Goal: Submit feedback/report problem

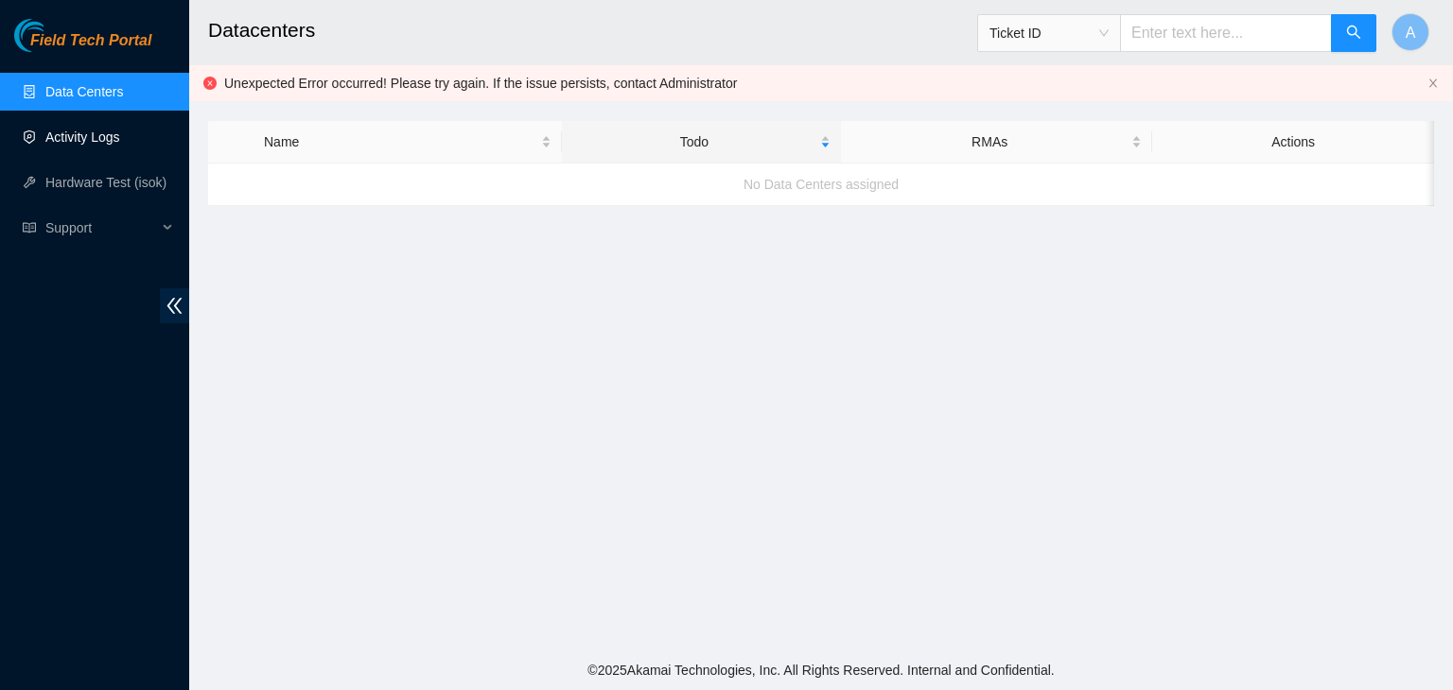
click at [61, 130] on link "Activity Logs" at bounding box center [82, 137] width 75 height 15
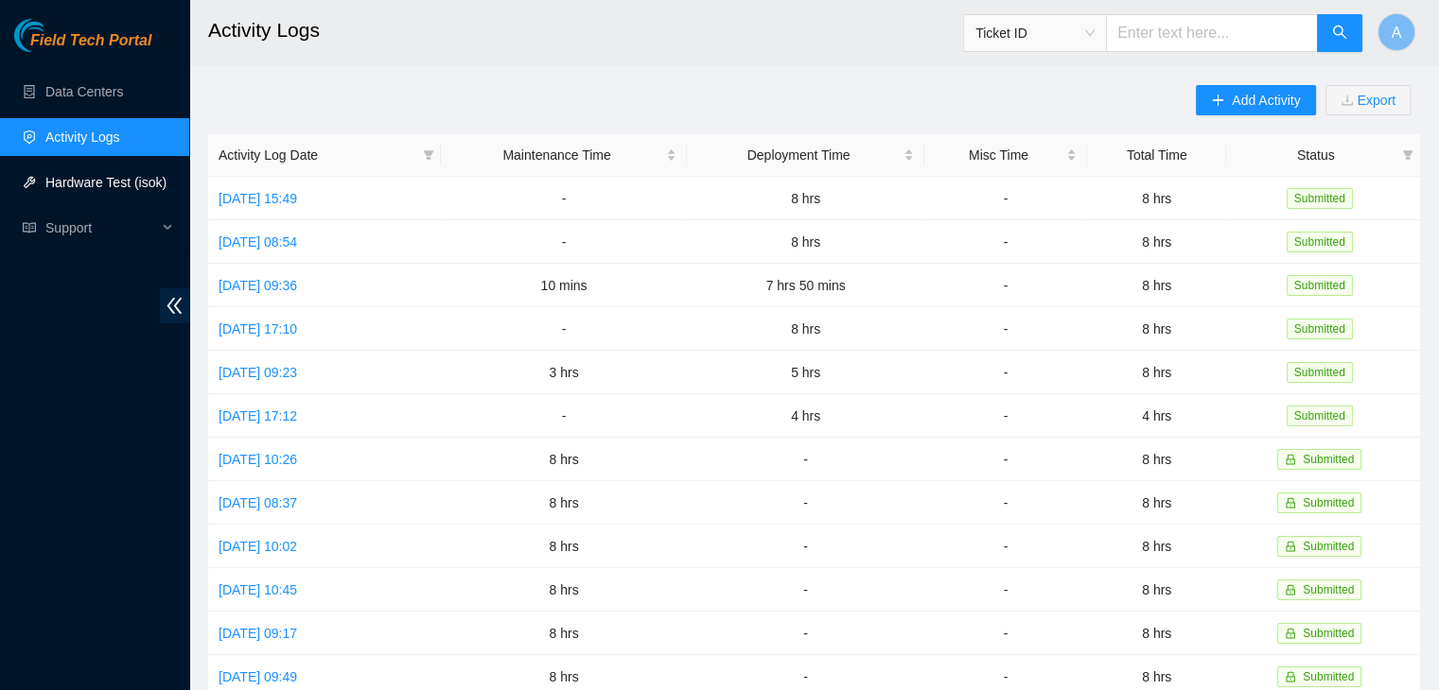
click at [95, 175] on link "Hardware Test (isok)" at bounding box center [105, 182] width 121 height 15
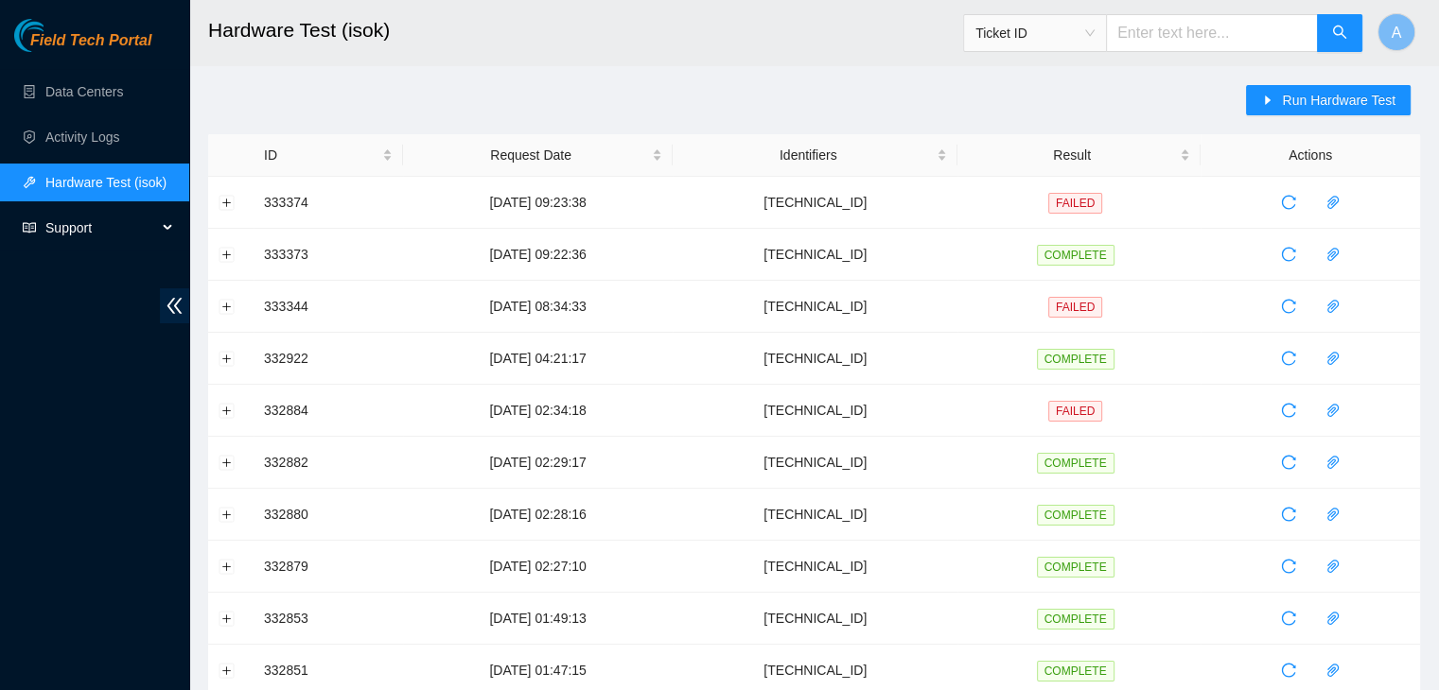
click at [99, 221] on span "Support" at bounding box center [101, 228] width 112 height 38
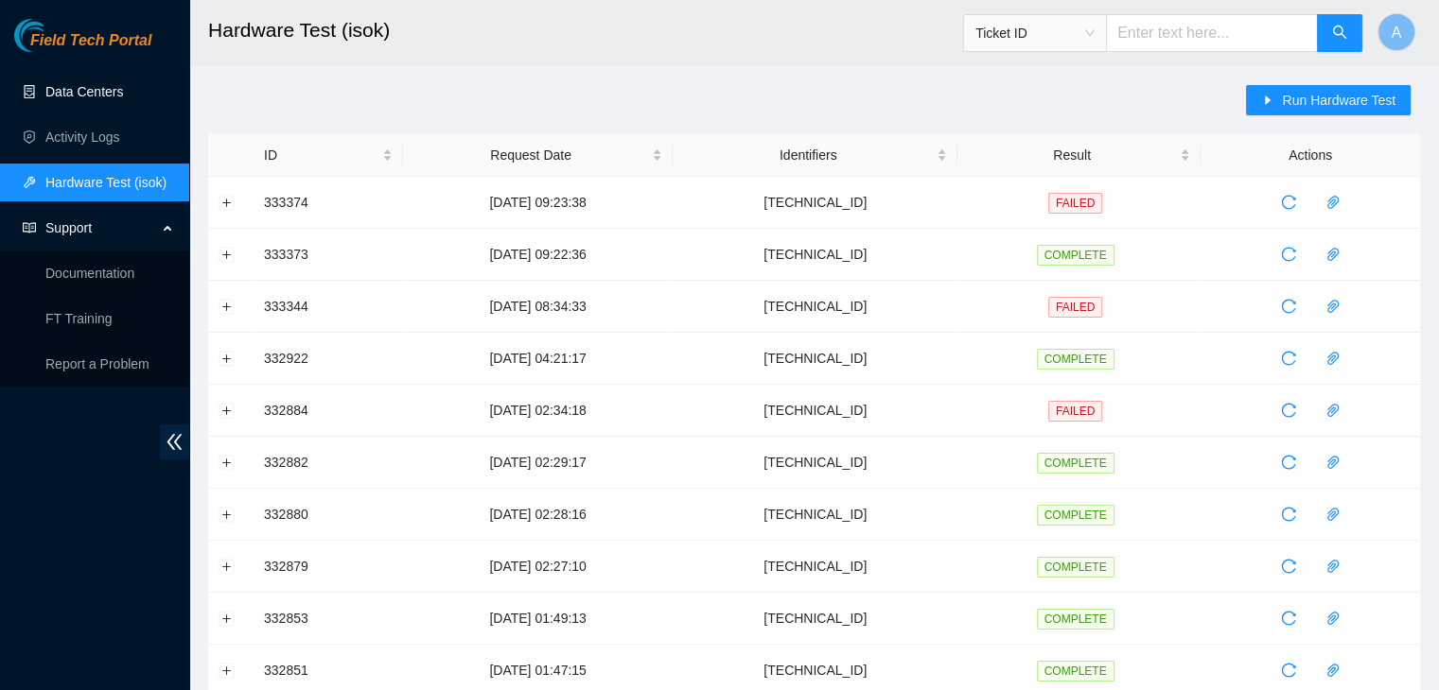
click at [123, 84] on link "Data Centers" at bounding box center [84, 91] width 78 height 15
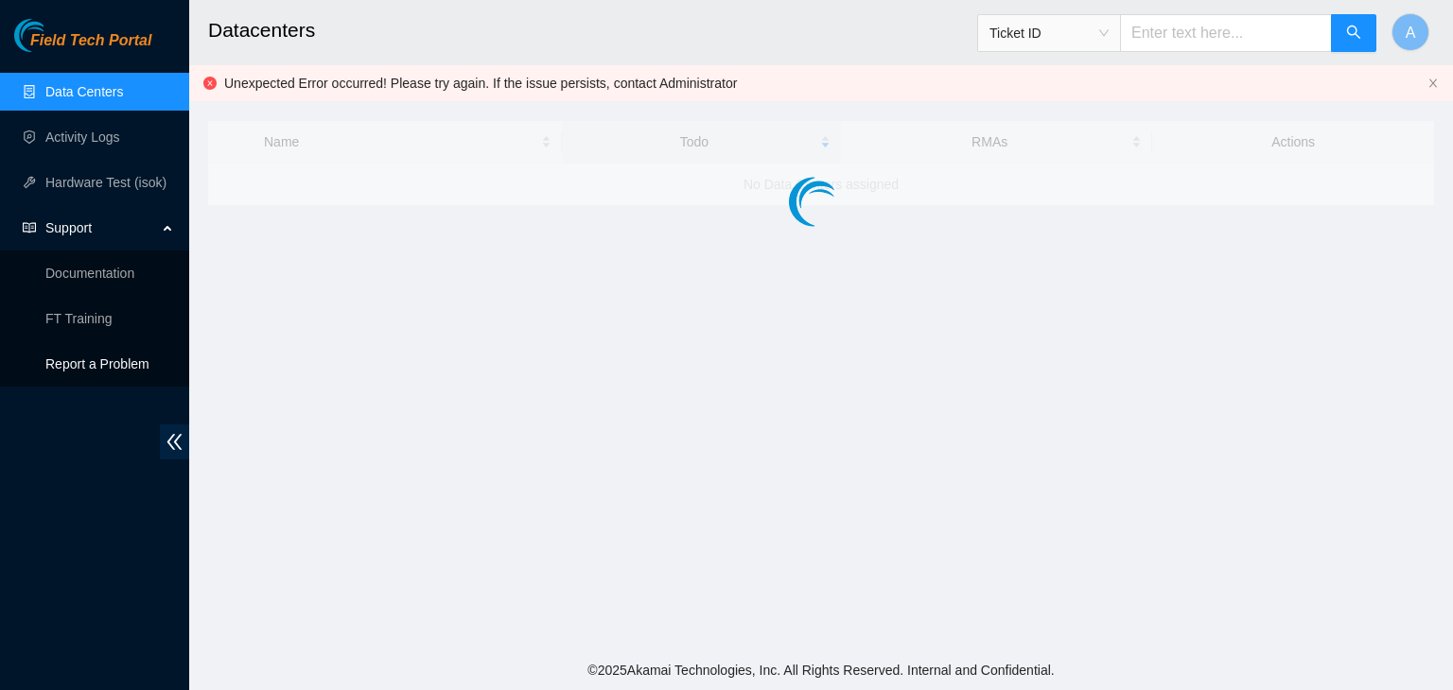
click at [108, 372] on p "Report a Problem" at bounding box center [109, 364] width 129 height 38
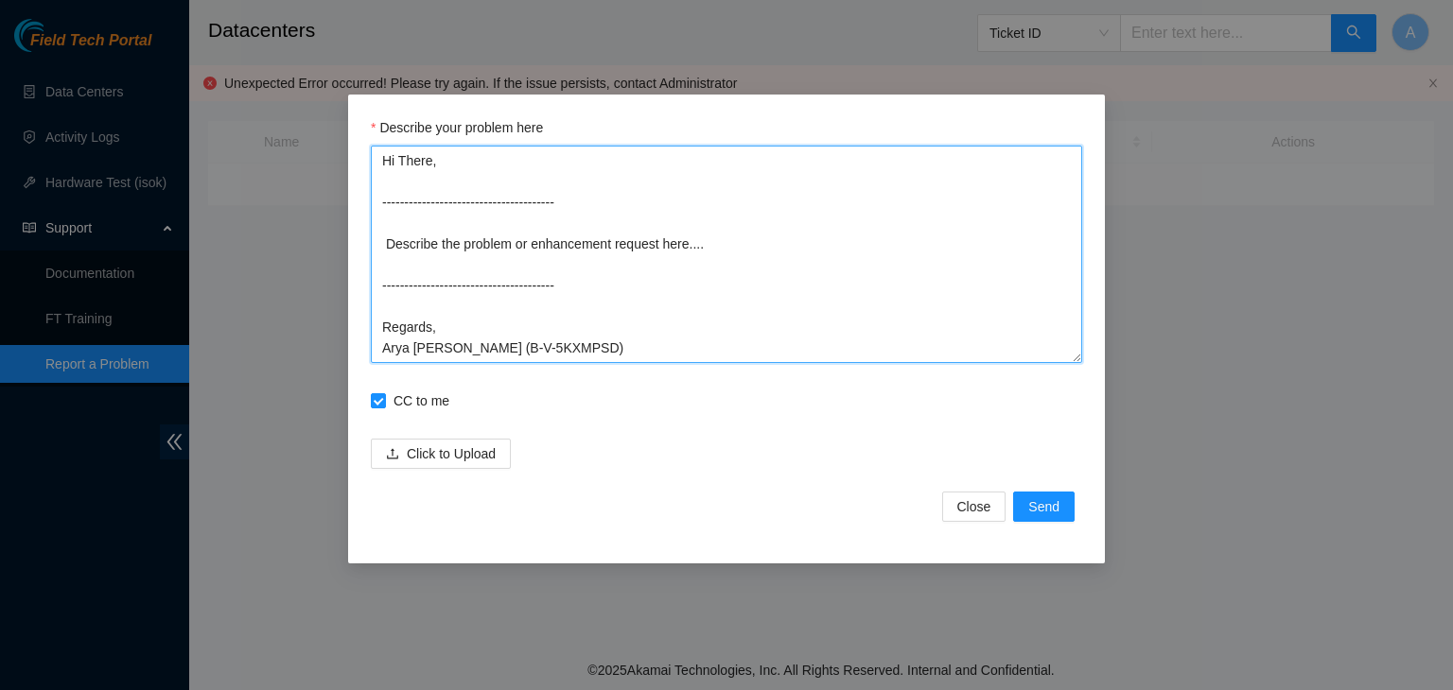
click at [541, 215] on textarea "Hi There, --------------------------------------- Describe the problem or enhan…" at bounding box center [726, 255] width 711 height 218
click at [567, 185] on textarea "Hi There, --------------------------------------- Describe the problem or enhan…" at bounding box center [726, 255] width 711 height 218
click at [556, 312] on textarea "Hi There, --------------------------------------- Describe the problem or enhan…" at bounding box center [726, 255] width 711 height 218
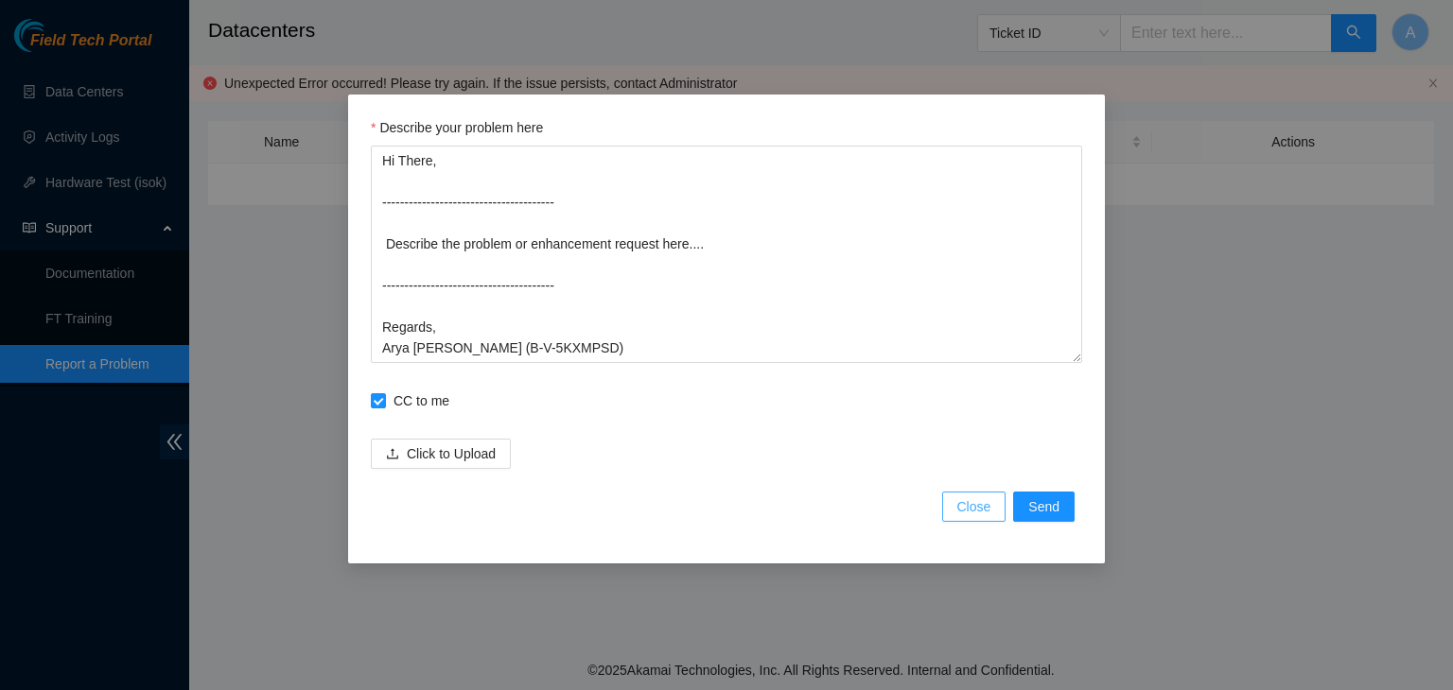
click at [965, 502] on span "Close" at bounding box center [974, 507] width 34 height 21
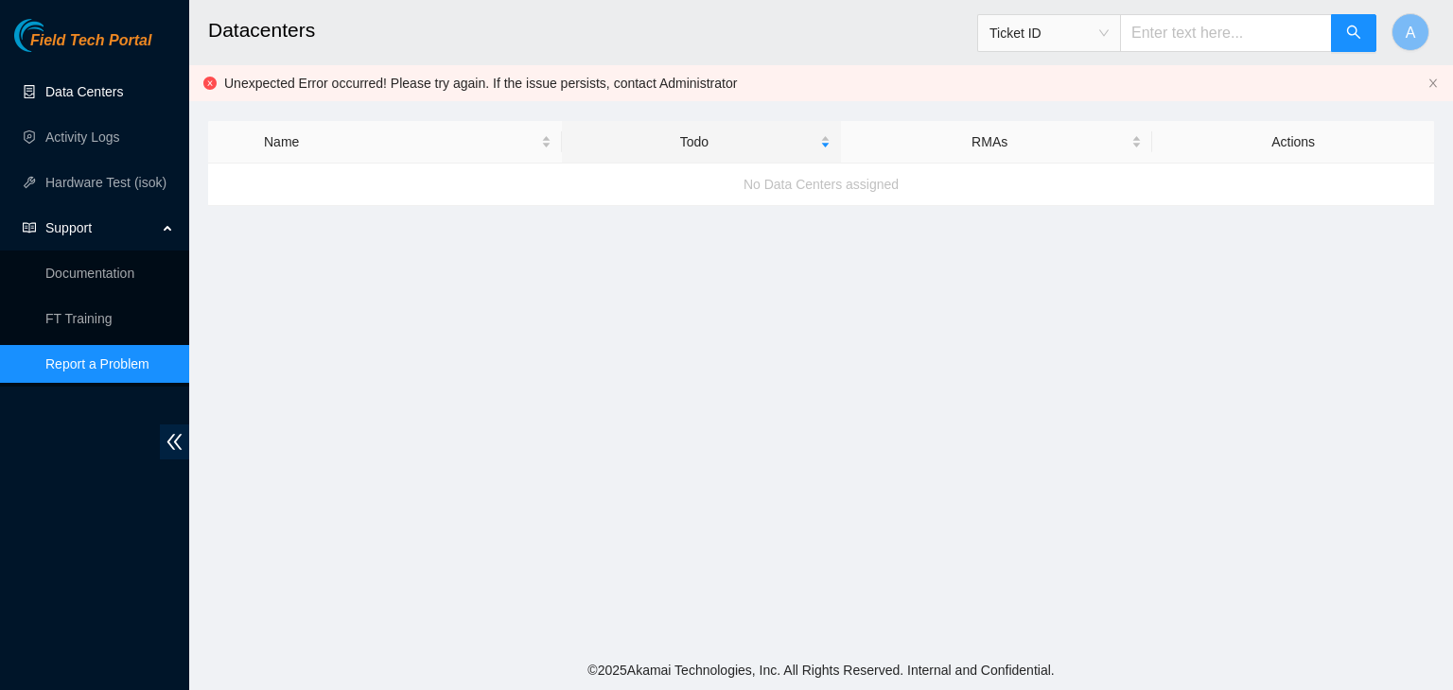
click at [123, 84] on link "Data Centers" at bounding box center [84, 91] width 78 height 15
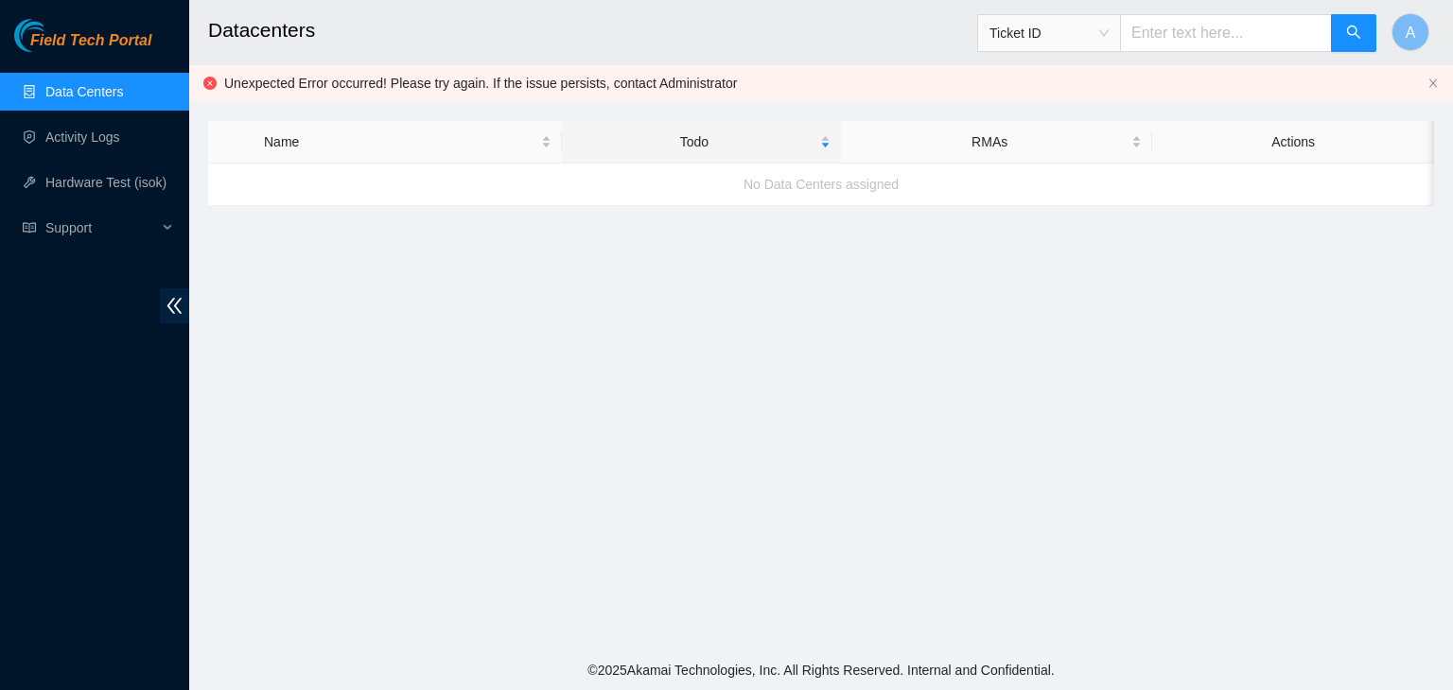
click at [619, 208] on main "Datacenters Ticket ID A Unexpected Error occurred! Please try again. If the iss…" at bounding box center [821, 325] width 1264 height 651
click at [1430, 84] on icon "close" at bounding box center [1432, 83] width 11 height 11
click at [123, 99] on link "Data Centers" at bounding box center [84, 91] width 78 height 15
